Goal: Information Seeking & Learning: Learn about a topic

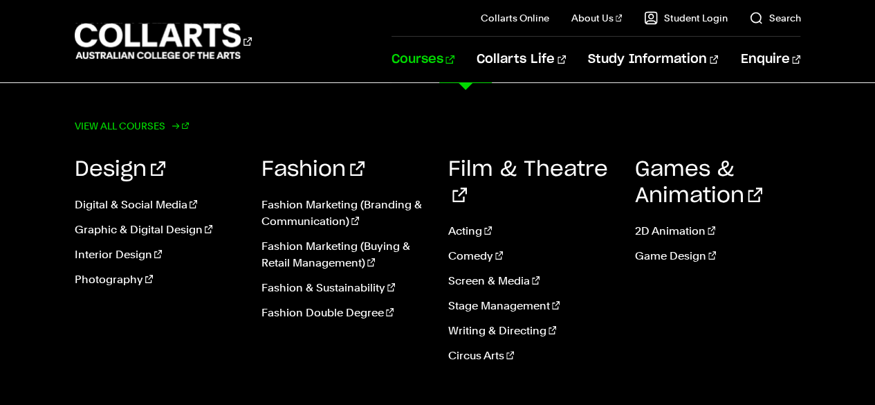
click at [120, 133] on link "View all courses" at bounding box center [132, 125] width 115 height 19
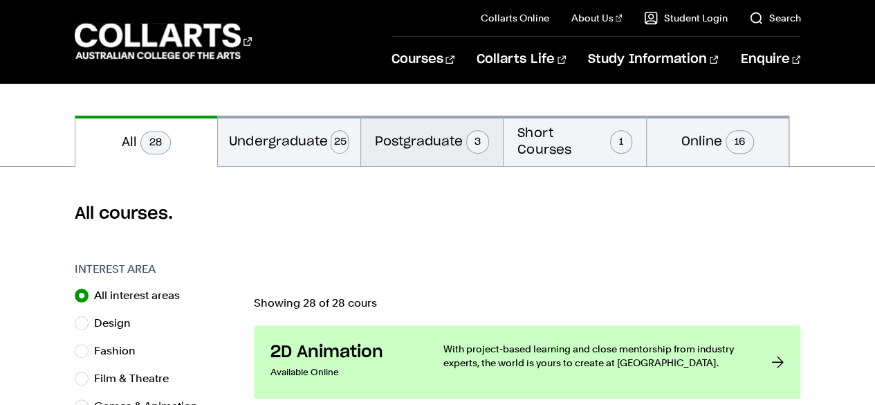
click at [441, 139] on button "Postgraduate 3" at bounding box center [432, 140] width 142 height 50
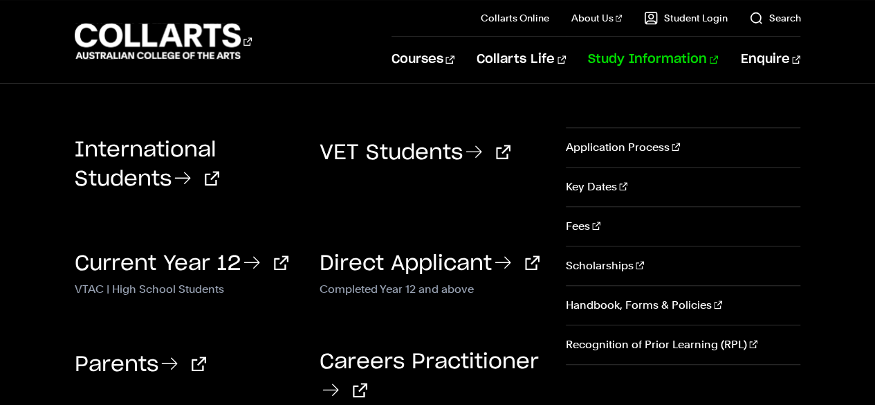
scroll to position [346, 0]
